Goal: Information Seeking & Learning: Find specific fact

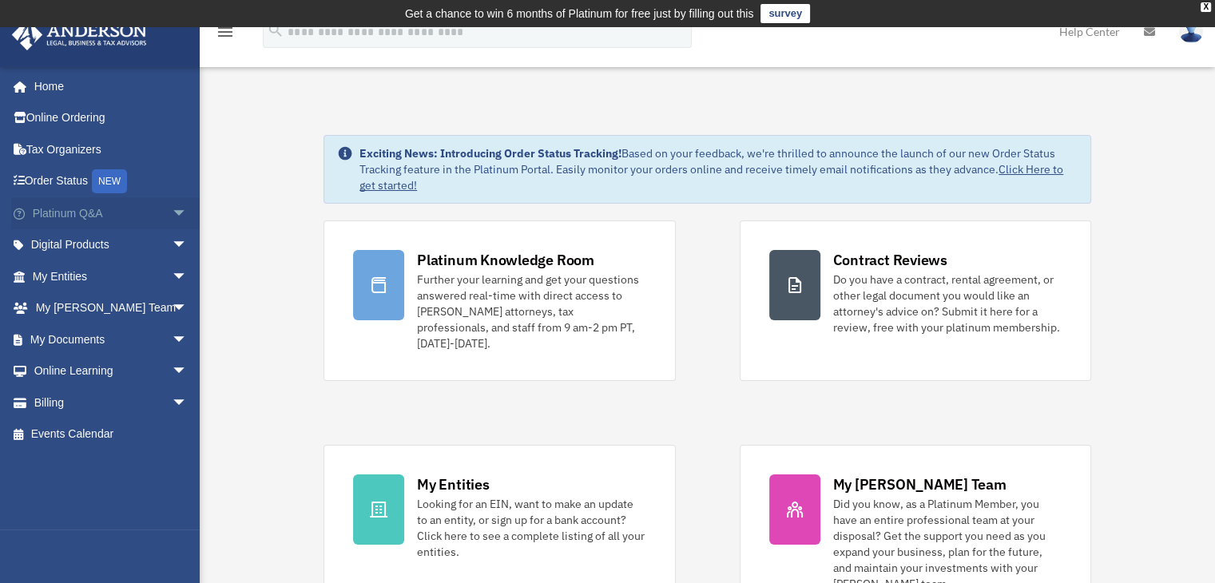
click at [101, 218] on link "Platinum Q&A arrow_drop_down" at bounding box center [111, 213] width 201 height 32
click at [172, 215] on span "arrow_drop_down" at bounding box center [188, 213] width 32 height 33
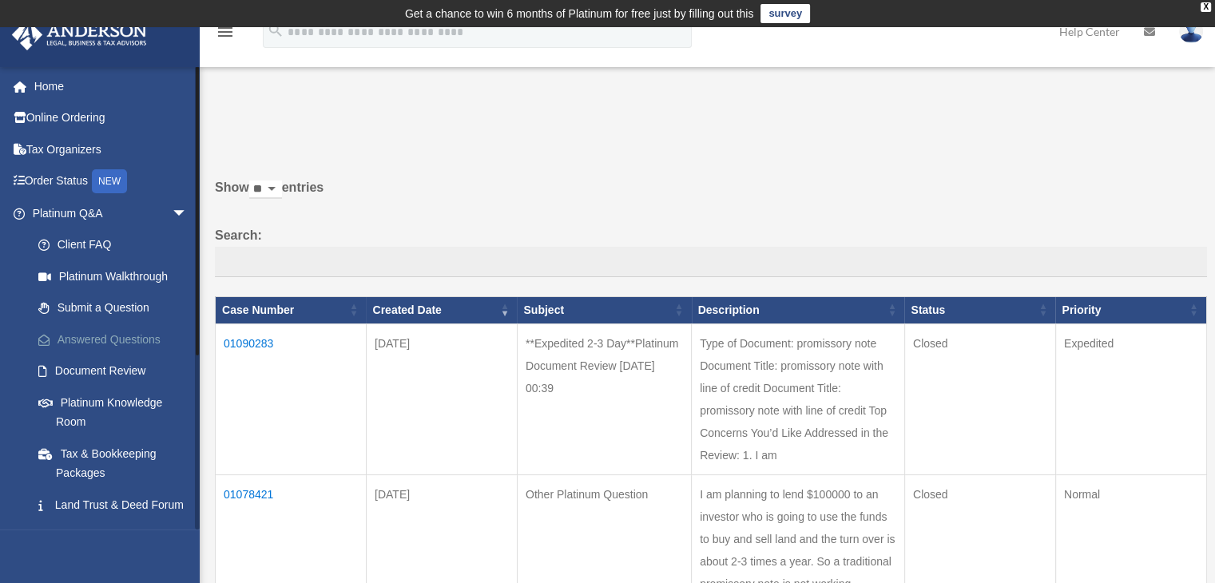
click at [139, 338] on link "Answered Questions" at bounding box center [116, 340] width 189 height 32
click at [260, 347] on td "01090283" at bounding box center [291, 399] width 151 height 151
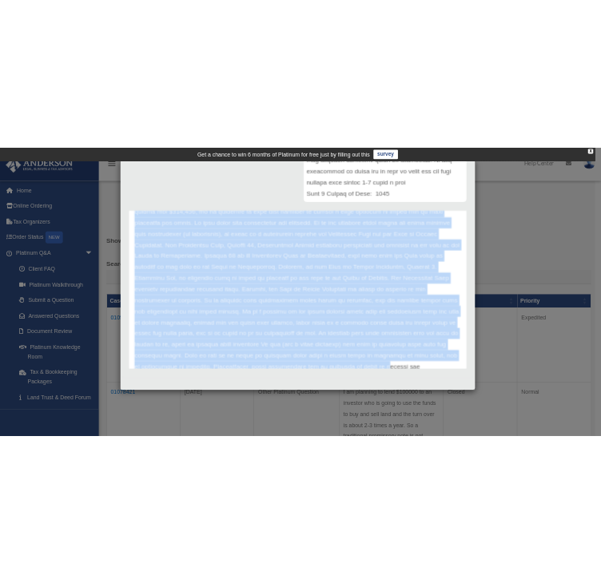
scroll to position [1101, 0]
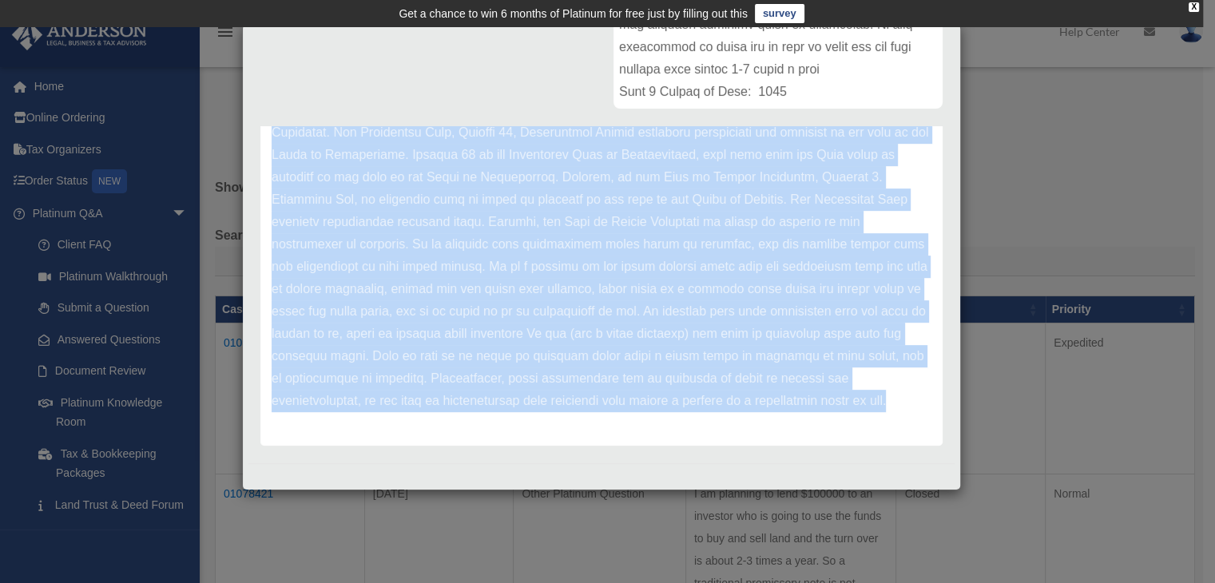
drag, startPoint x: 272, startPoint y: 217, endPoint x: 776, endPoint y: 423, distance: 543.5
click at [776, 423] on div "Anderson Advisors Update date : 08-28-2025 Anderson Advisors Update date : 08-2…" at bounding box center [601, 286] width 706 height 320
copy div "Part 2 of 2 Section 17, subsection 2, mentions “arbitration institution.” There…"
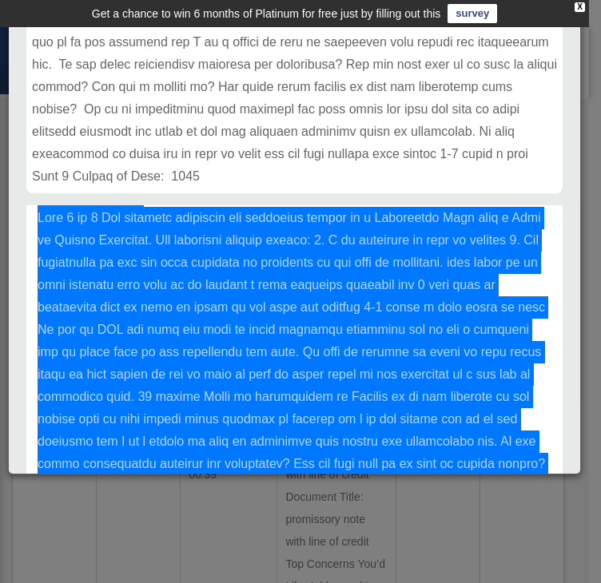
scroll to position [848, 0]
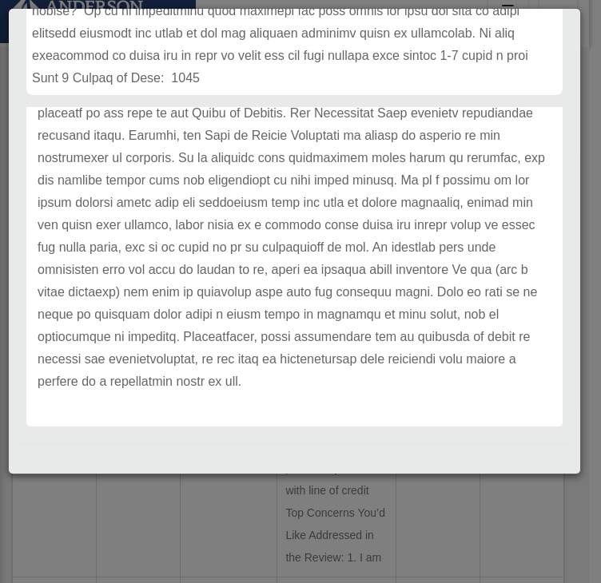
scroll to position [54, 0]
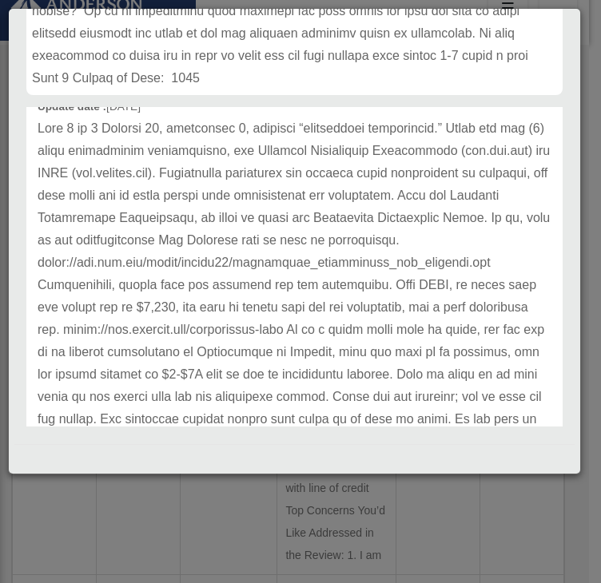
scroll to position [78, 0]
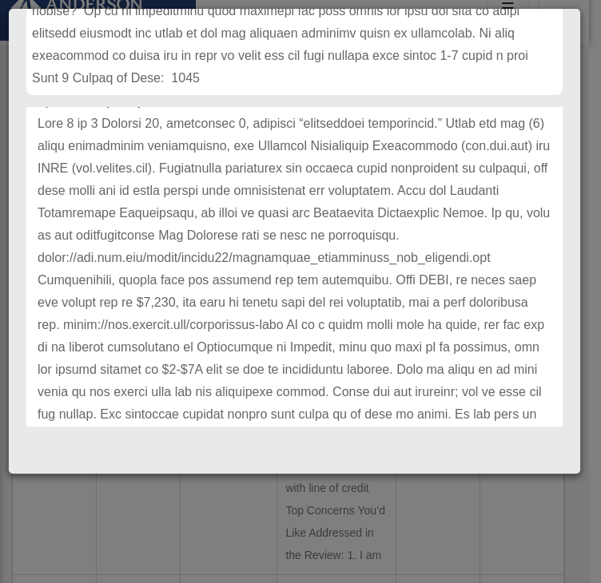
click at [284, 212] on p at bounding box center [295, 437] width 514 height 649
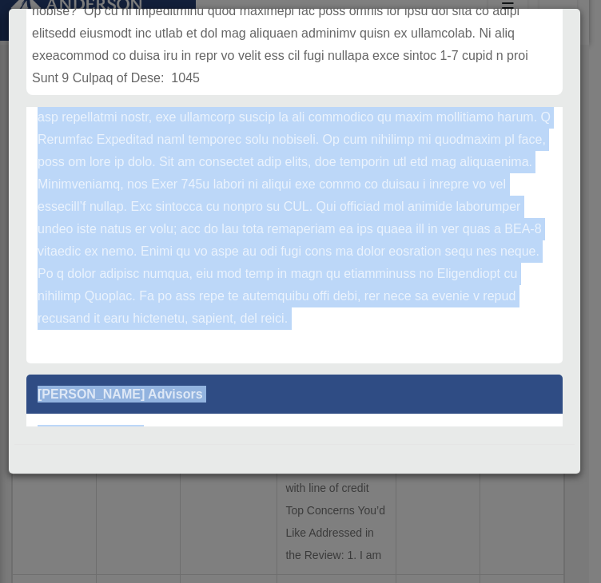
scroll to position [1436, 0]
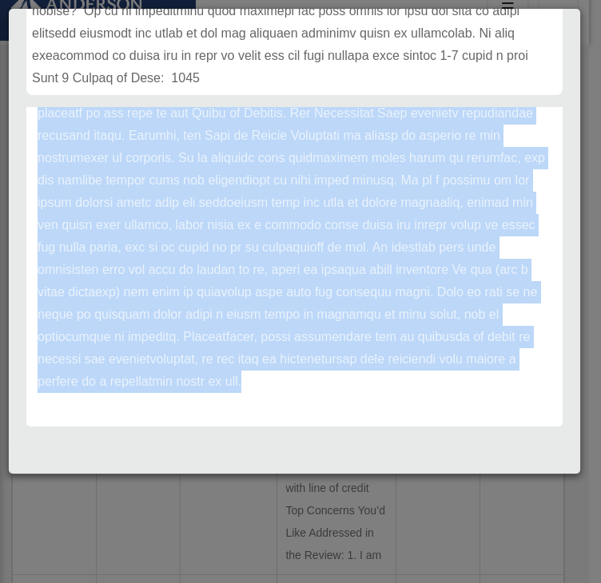
drag, startPoint x: 39, startPoint y: 150, endPoint x: 147, endPoint y: 552, distance: 416.0
click at [147, 552] on div "Case Detail × **Expedited 2-3 Day**Platinum Document Review 08/27/2025 00:39 Ca…" at bounding box center [300, 291] width 601 height 583
copy div "Anderson Advisors Update date : 08-28-2025 Part 2 of 2 Section 17, subsection 2…"
